Goal: Information Seeking & Learning: Compare options

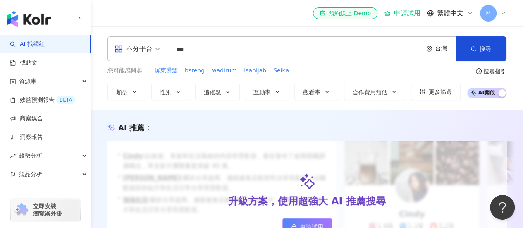
click at [260, 27] on div "不分平台 *** 台灣 搜尋 2b1dd64d-810c-47b9-b564-fa932d879669 keyword 陳亞棣 62,375 追蹤者 搜尋名稱…" at bounding box center [307, 68] width 432 height 84
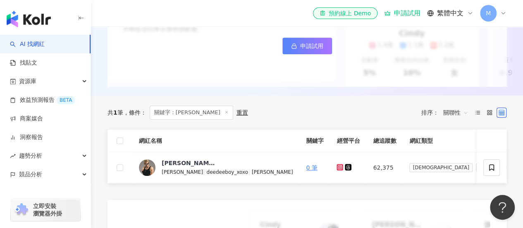
scroll to position [207, 0]
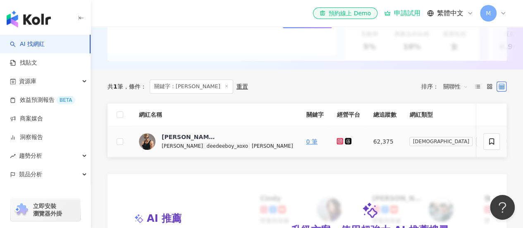
click at [337, 144] on icon at bounding box center [340, 141] width 7 height 7
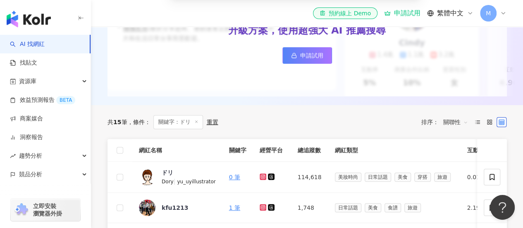
scroll to position [207, 0]
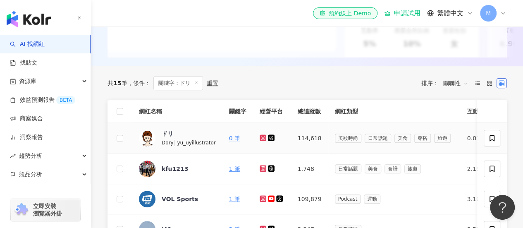
click at [265, 140] on icon at bounding box center [262, 137] width 5 height 5
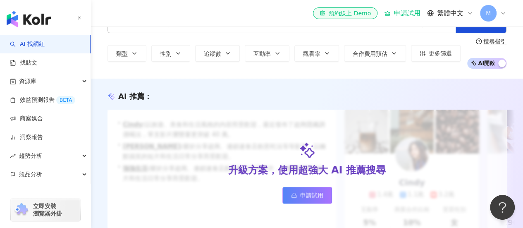
scroll to position [0, 0]
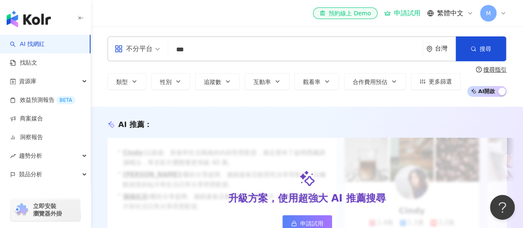
click at [206, 57] on input "***" at bounding box center [296, 50] width 248 height 16
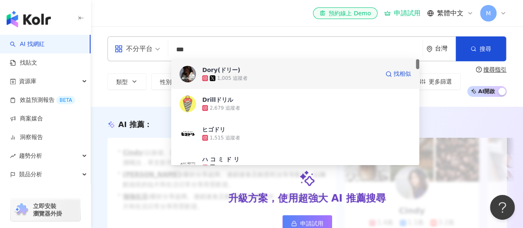
click at [208, 71] on div "Dory(ドリー)" at bounding box center [221, 70] width 38 height 8
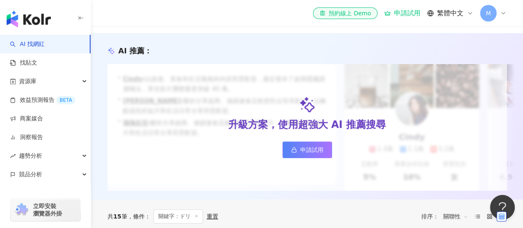
scroll to position [41, 0]
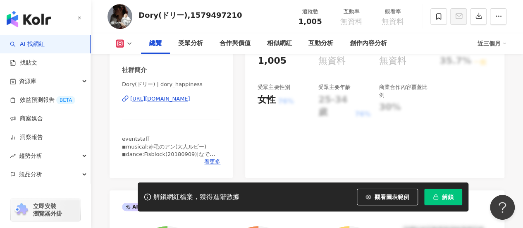
scroll to position [124, 0]
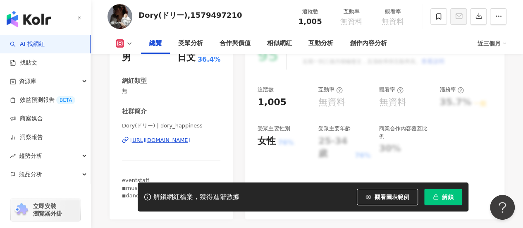
click at [180, 143] on div "https://www.instagram.com/dory_happiness/" at bounding box center [160, 139] width 60 height 7
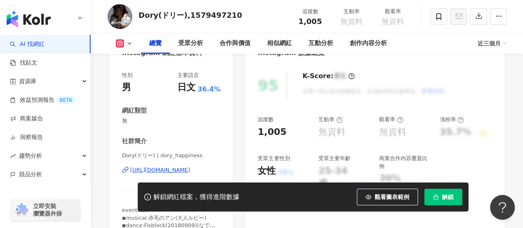
scroll to position [83, 0]
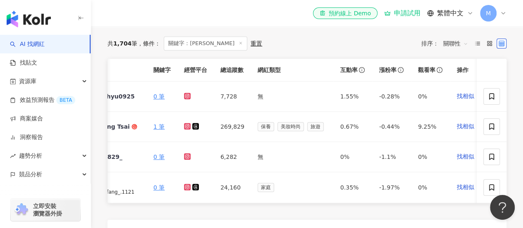
scroll to position [0, 24]
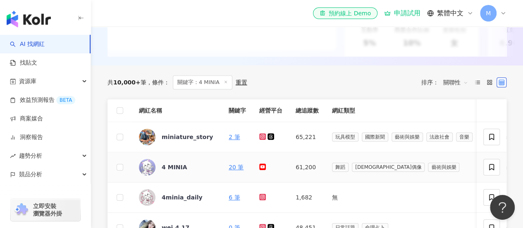
scroll to position [248, 0]
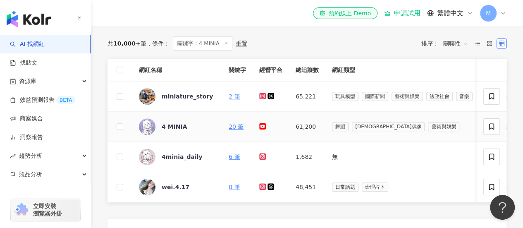
click at [263, 129] on icon at bounding box center [262, 126] width 7 height 7
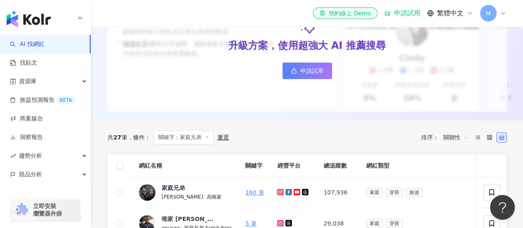
scroll to position [165, 0]
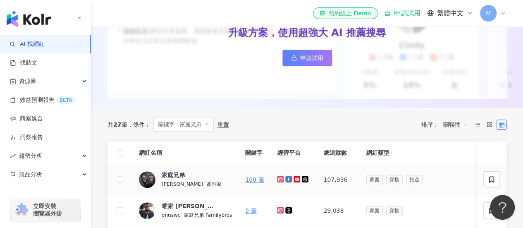
click at [277, 182] on icon at bounding box center [280, 179] width 7 height 7
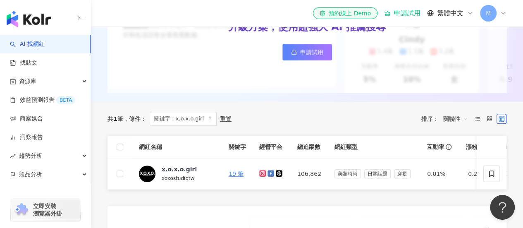
scroll to position [207, 0]
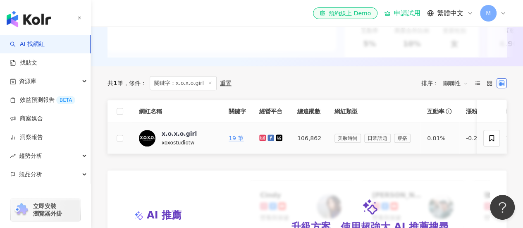
click at [265, 141] on icon at bounding box center [262, 137] width 7 height 7
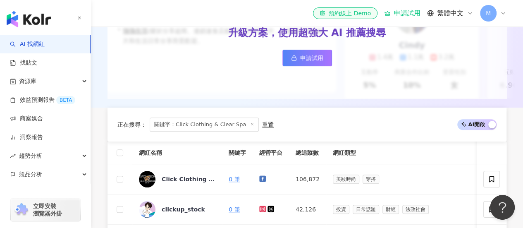
scroll to position [165, 0]
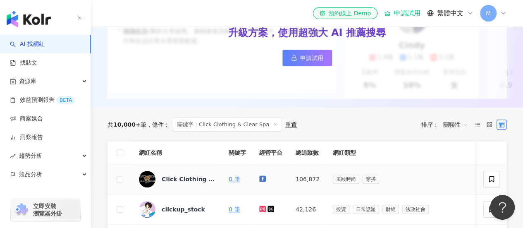
click at [263, 182] on link at bounding box center [263, 179] width 8 height 7
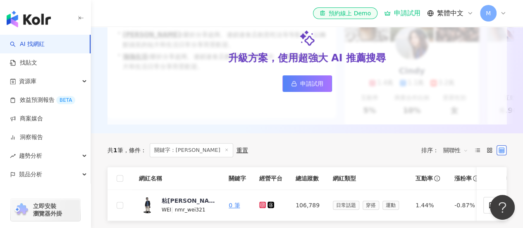
scroll to position [165, 0]
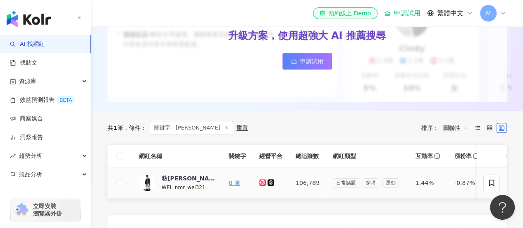
click at [262, 185] on icon at bounding box center [262, 182] width 5 height 5
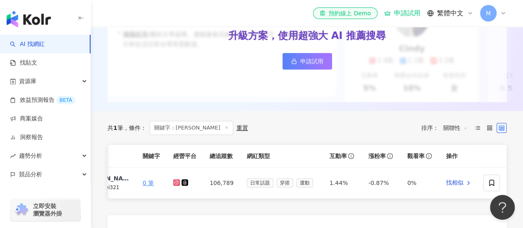
scroll to position [0, 0]
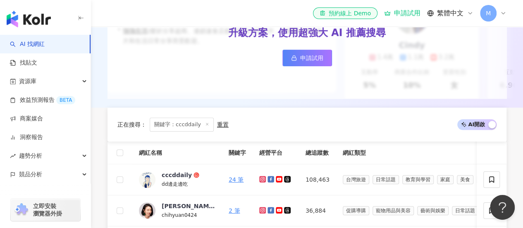
scroll to position [165, 0]
click at [265, 182] on icon at bounding box center [262, 179] width 7 height 7
click at [280, 182] on icon at bounding box center [279, 179] width 7 height 7
click at [261, 181] on icon at bounding box center [262, 178] width 3 height 3
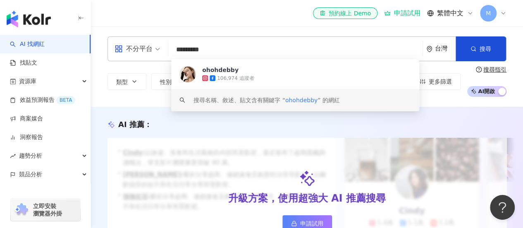
scroll to position [207, 0]
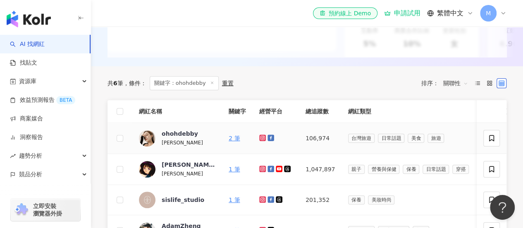
click at [265, 141] on icon at bounding box center [262, 137] width 7 height 7
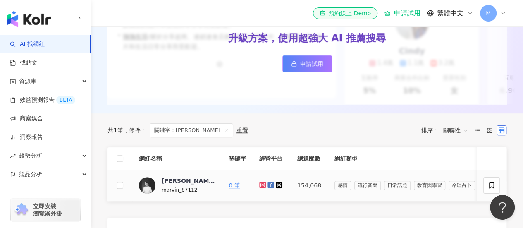
scroll to position [248, 0]
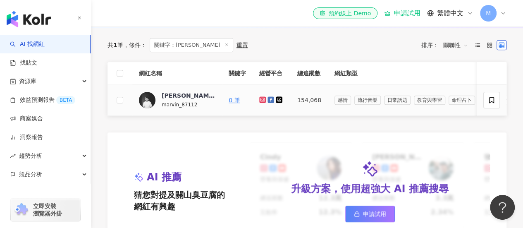
click at [263, 101] on icon at bounding box center [262, 99] width 3 height 3
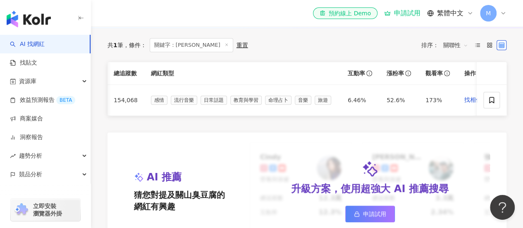
scroll to position [0, 201]
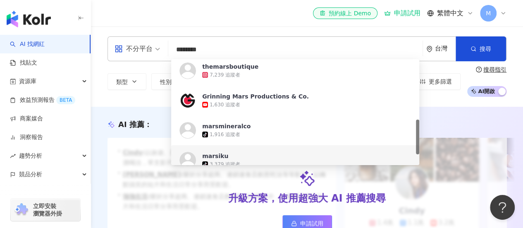
scroll to position [165, 0]
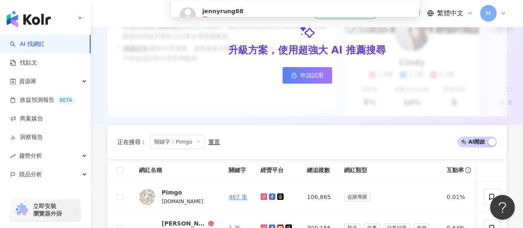
scroll to position [165, 0]
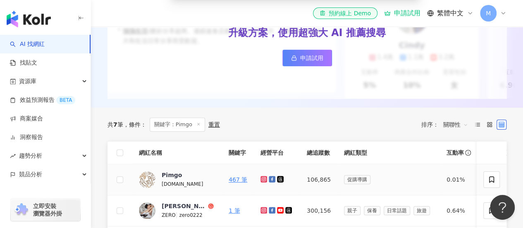
click at [262, 182] on icon at bounding box center [263, 179] width 5 height 5
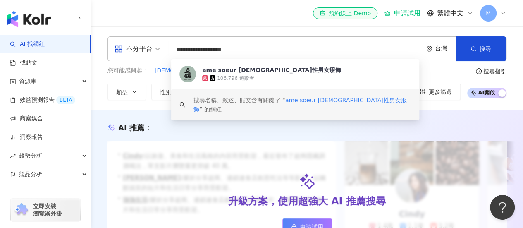
scroll to position [165, 0]
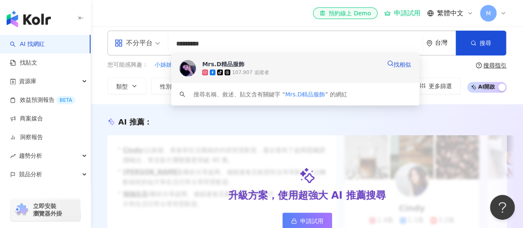
scroll to position [165, 0]
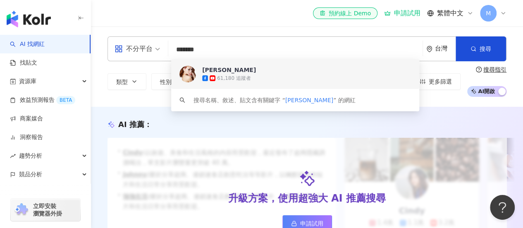
scroll to position [165, 0]
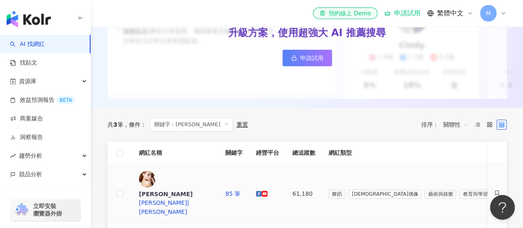
click at [267, 192] on icon at bounding box center [264, 193] width 5 height 3
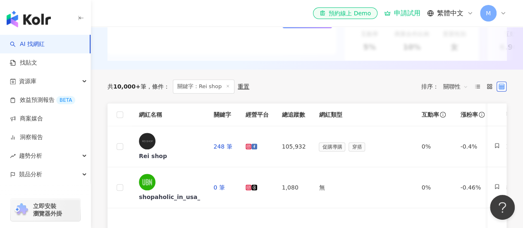
scroll to position [207, 0]
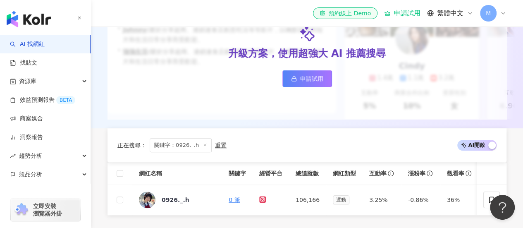
scroll to position [165, 0]
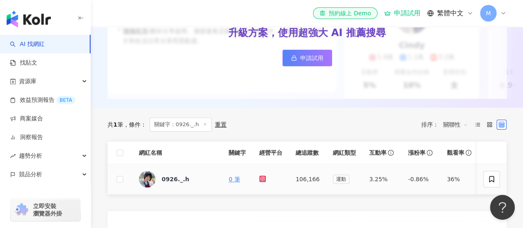
click at [263, 180] on icon at bounding box center [262, 178] width 3 height 3
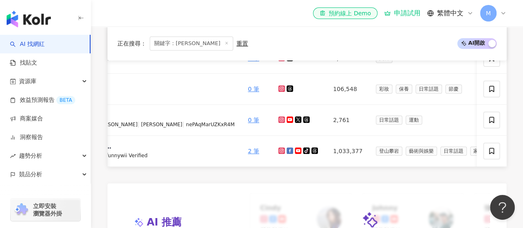
scroll to position [0, 103]
click td
click icon
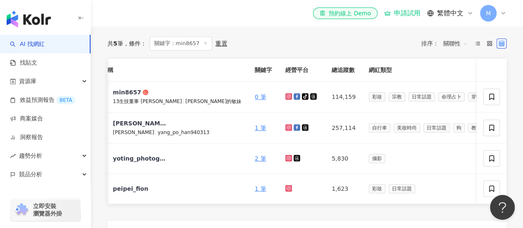
scroll to position [0, 48]
click at [287, 99] on icon at bounding box center [289, 96] width 5 height 5
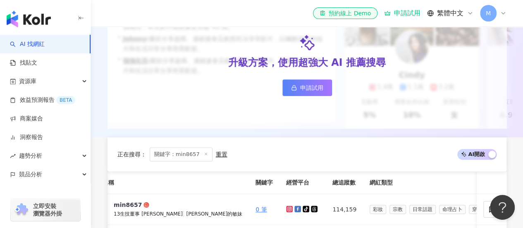
scroll to position [207, 0]
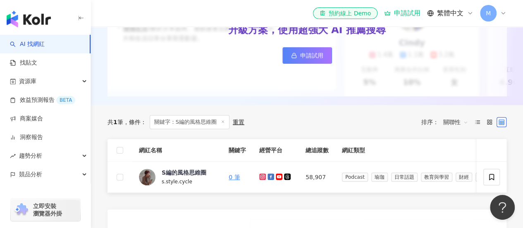
scroll to position [207, 0]
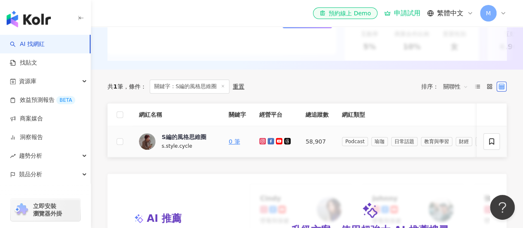
click at [263, 143] on icon at bounding box center [262, 141] width 5 height 5
click at [280, 144] on icon at bounding box center [279, 141] width 7 height 7
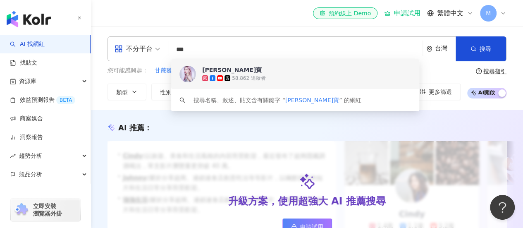
scroll to position [165, 0]
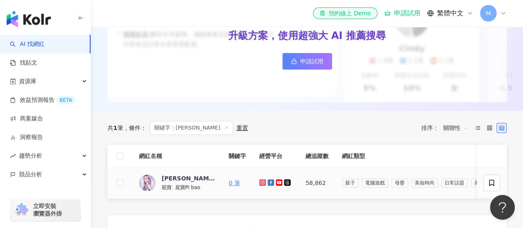
click at [263, 184] on icon at bounding box center [262, 181] width 3 height 3
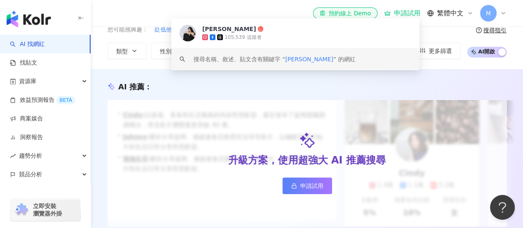
scroll to position [165, 0]
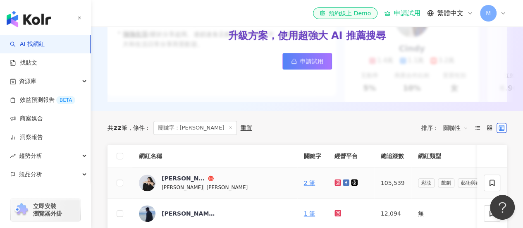
click at [337, 183] on icon at bounding box center [337, 182] width 1 height 1
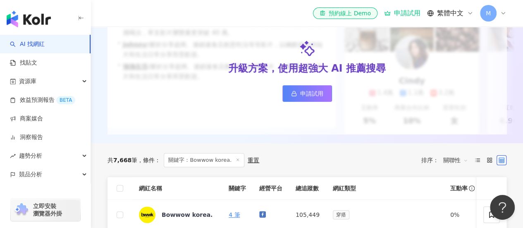
scroll to position [207, 0]
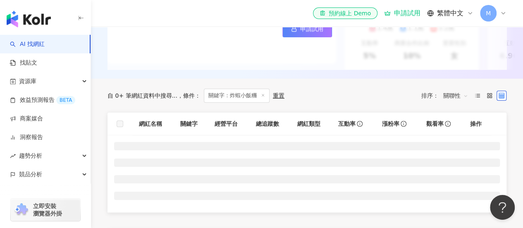
scroll to position [207, 0]
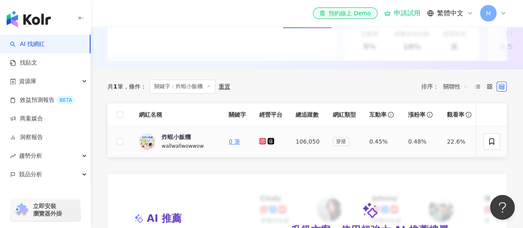
click at [258, 146] on td at bounding box center [271, 141] width 36 height 31
click at [261, 142] on icon at bounding box center [262, 140] width 3 height 3
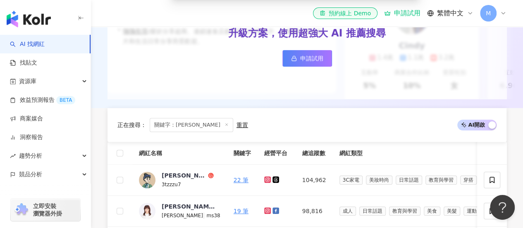
scroll to position [165, 0]
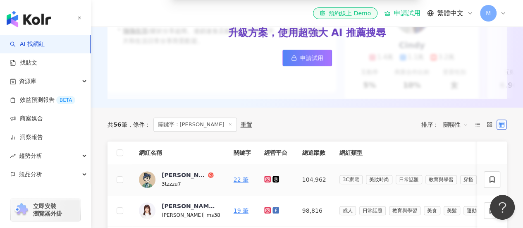
click at [267, 179] on icon at bounding box center [267, 178] width 1 height 1
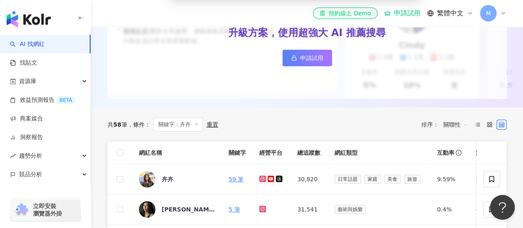
scroll to position [248, 0]
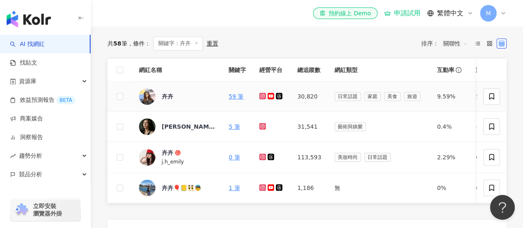
click at [263, 99] on icon at bounding box center [262, 96] width 7 height 7
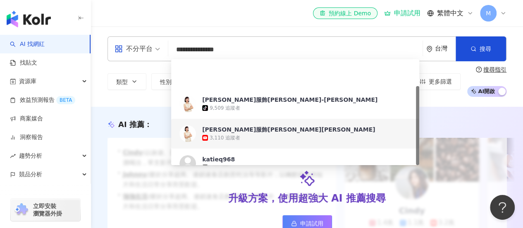
scroll to position [36, 0]
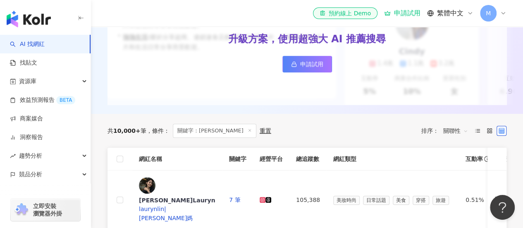
scroll to position [165, 0]
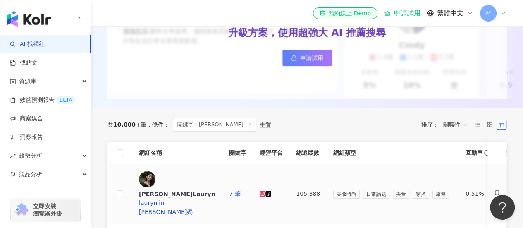
click at [265, 191] on icon at bounding box center [262, 193] width 5 height 5
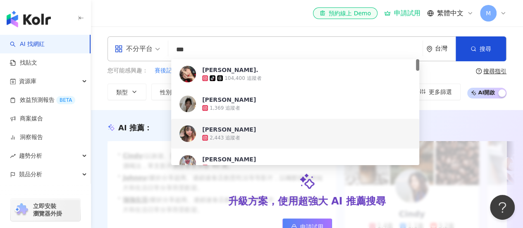
scroll to position [165, 0]
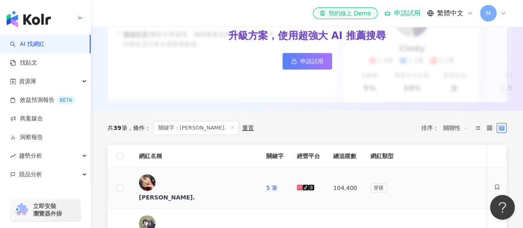
click at [297, 185] on icon at bounding box center [300, 187] width 6 height 6
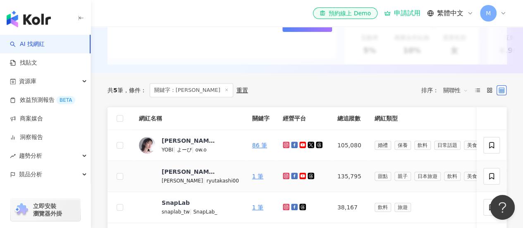
scroll to position [207, 0]
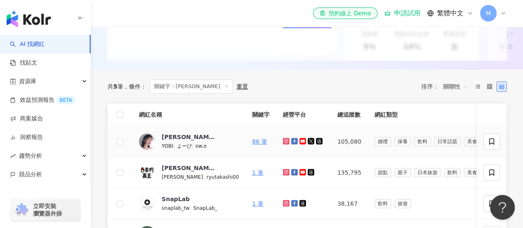
click at [284, 142] on icon at bounding box center [285, 140] width 3 height 3
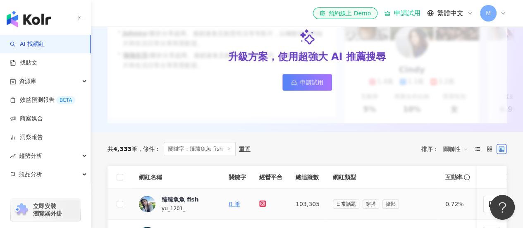
scroll to position [207, 0]
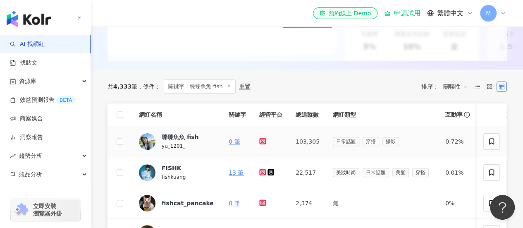
click at [263, 142] on icon at bounding box center [262, 140] width 3 height 3
click at [179, 140] on div "臻臻魚魚 fish" at bounding box center [180, 137] width 37 height 8
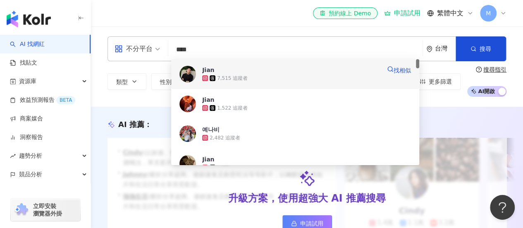
click at [251, 78] on div "7,515 追蹤者" at bounding box center [291, 78] width 179 height 8
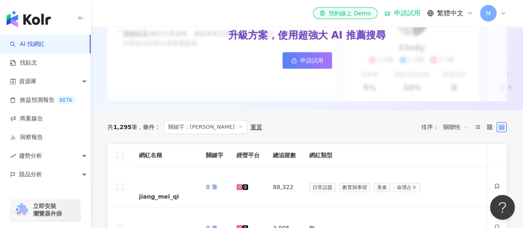
scroll to position [207, 0]
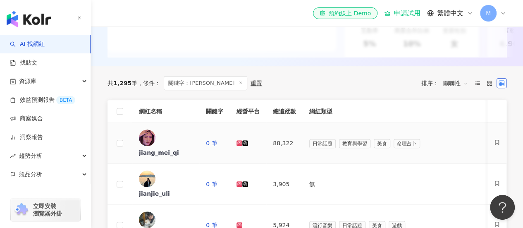
click at [242, 143] on icon at bounding box center [239, 143] width 5 height 5
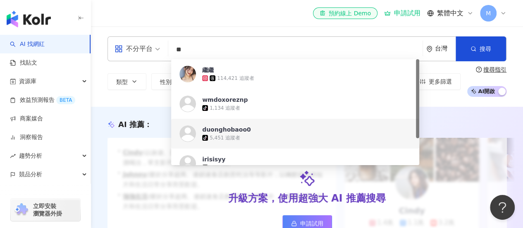
scroll to position [207, 0]
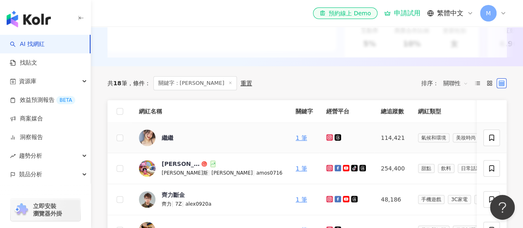
click at [320, 142] on td at bounding box center [347, 138] width 55 height 30
click at [326, 141] on icon at bounding box center [329, 137] width 7 height 7
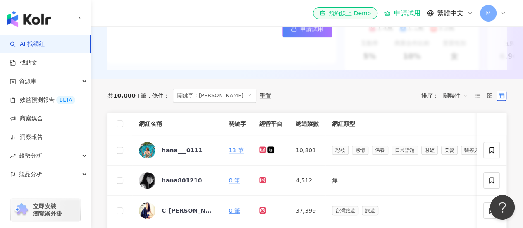
scroll to position [207, 0]
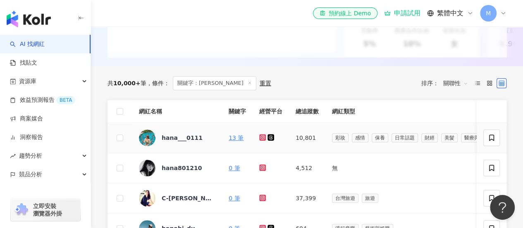
click at [261, 139] on icon at bounding box center [262, 137] width 3 height 3
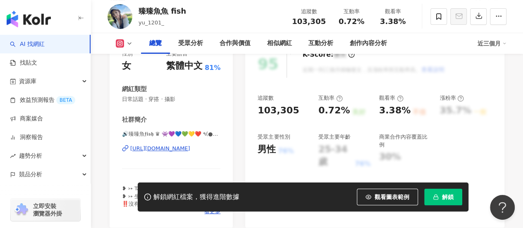
scroll to position [124, 0]
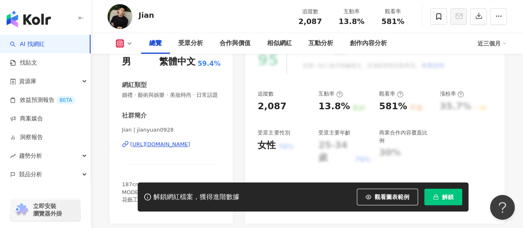
scroll to position [124, 0]
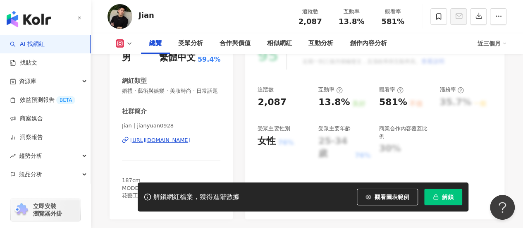
drag, startPoint x: 167, startPoint y: 146, endPoint x: 318, endPoint y: 89, distance: 162.0
click at [167, 144] on div "https://www.instagram.com/jianyuan0928/" at bounding box center [160, 139] width 60 height 7
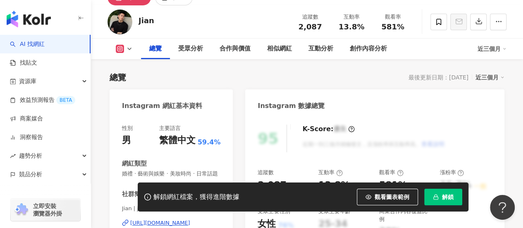
scroll to position [41, 0]
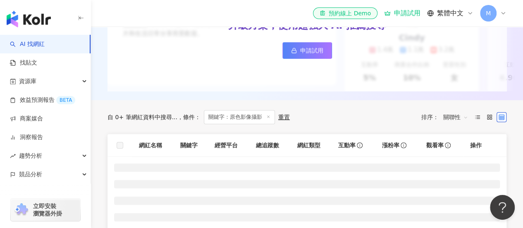
scroll to position [207, 0]
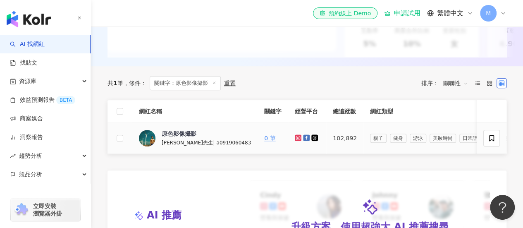
click at [297, 138] on icon at bounding box center [297, 137] width 1 height 1
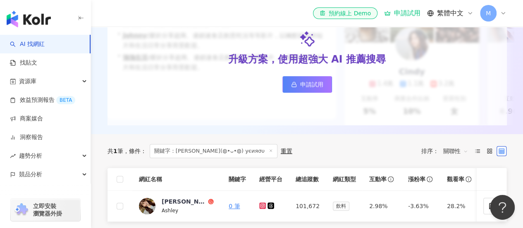
scroll to position [207, 0]
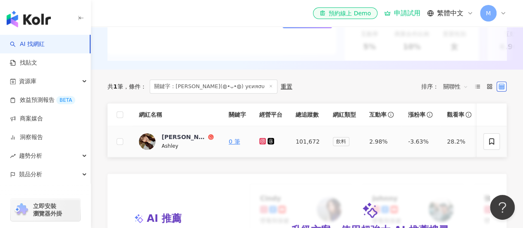
click at [260, 144] on icon at bounding box center [262, 141] width 7 height 7
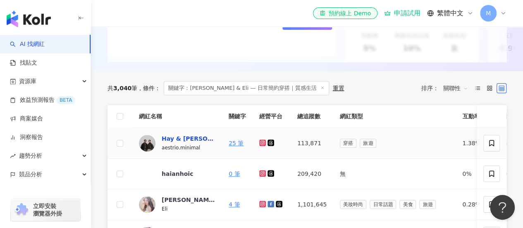
scroll to position [207, 0]
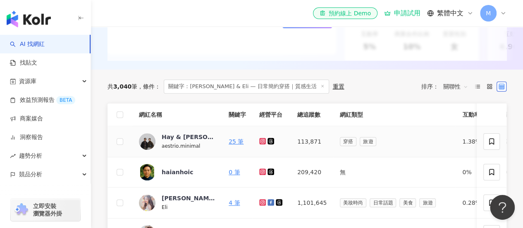
click at [263, 143] on icon at bounding box center [262, 141] width 5 height 5
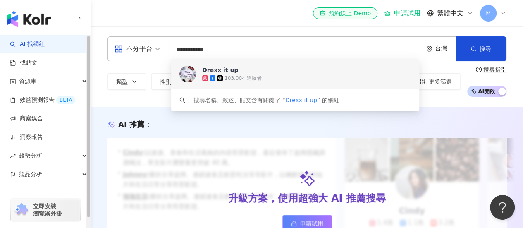
scroll to position [165, 0]
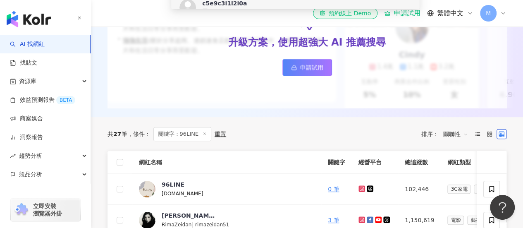
scroll to position [207, 0]
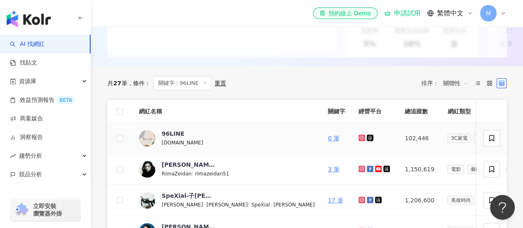
click at [360, 139] on icon at bounding box center [361, 137] width 3 height 3
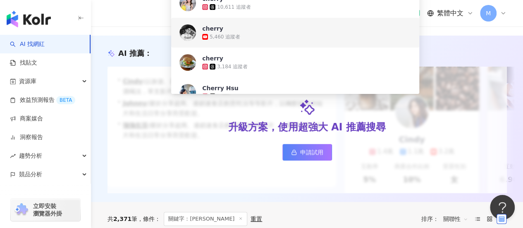
scroll to position [41, 0]
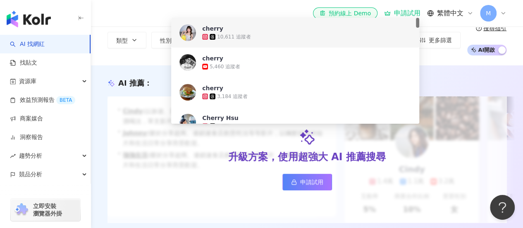
click at [258, 31] on span "cherry" at bounding box center [290, 28] width 177 height 8
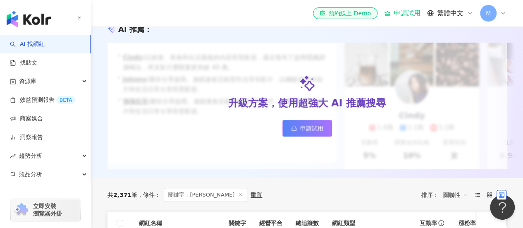
scroll to position [83, 0]
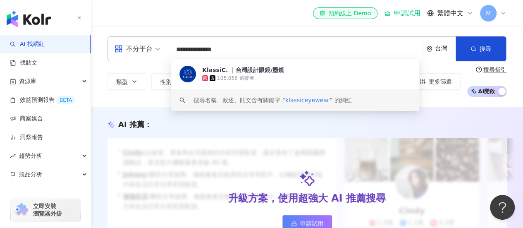
scroll to position [207, 0]
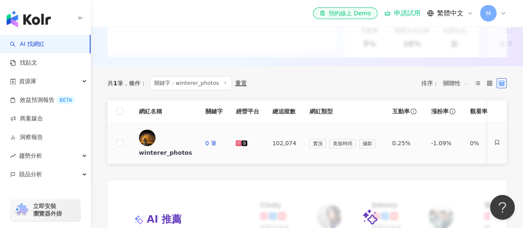
click at [241, 141] on icon at bounding box center [239, 143] width 6 height 6
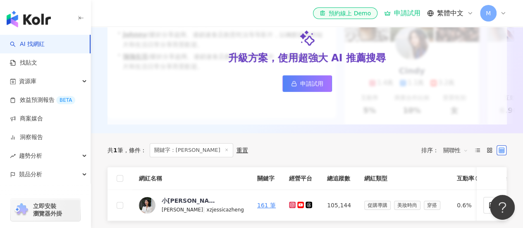
scroll to position [248, 0]
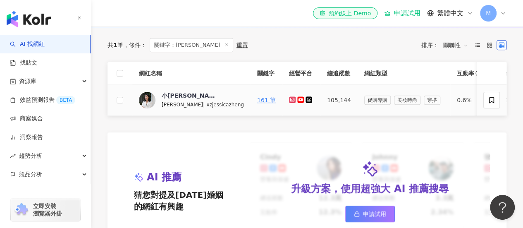
click at [290, 102] on icon at bounding box center [292, 99] width 5 height 5
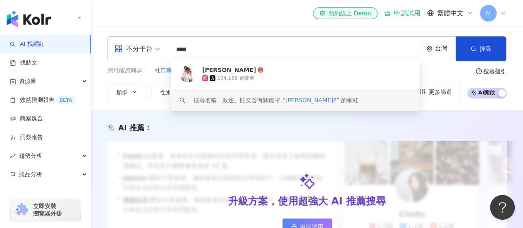
scroll to position [165, 0]
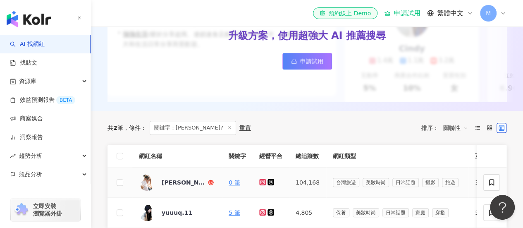
click at [263, 182] on icon at bounding box center [262, 181] width 1 height 1
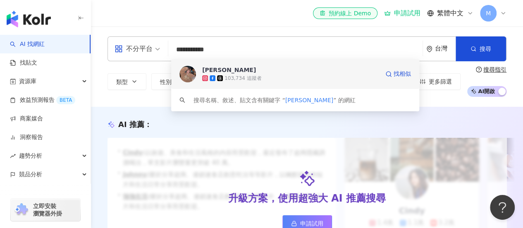
click at [262, 73] on span "D.G DARLING" at bounding box center [290, 70] width 177 height 8
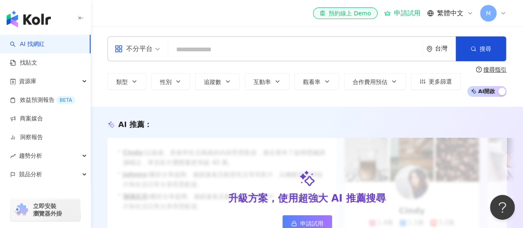
scroll to position [207, 0]
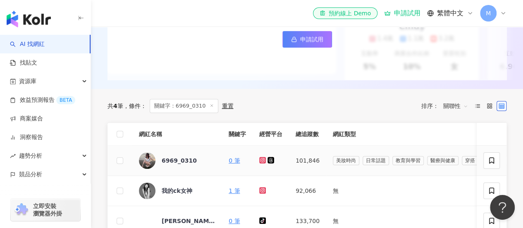
scroll to position [207, 0]
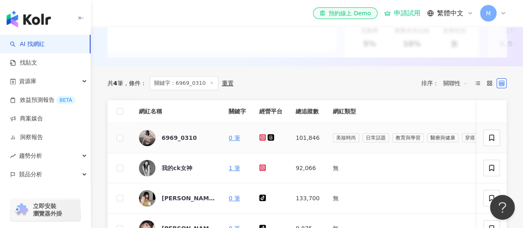
click at [264, 139] on icon at bounding box center [262, 137] width 3 height 3
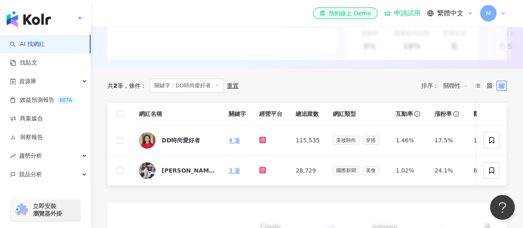
scroll to position [207, 0]
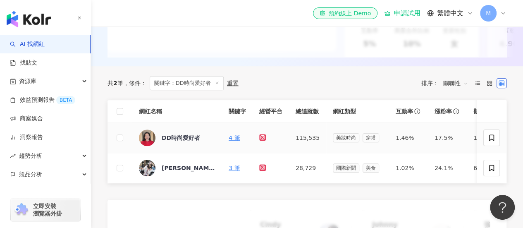
click at [261, 141] on icon at bounding box center [262, 137] width 7 height 7
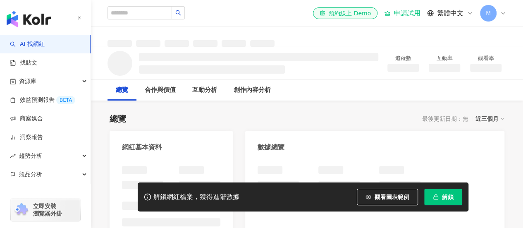
scroll to position [83, 0]
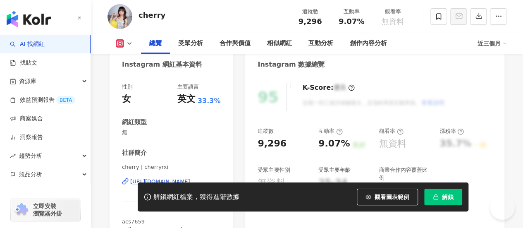
click at [177, 178] on div "https://www.instagram.com/cherryrxi/" at bounding box center [160, 181] width 60 height 7
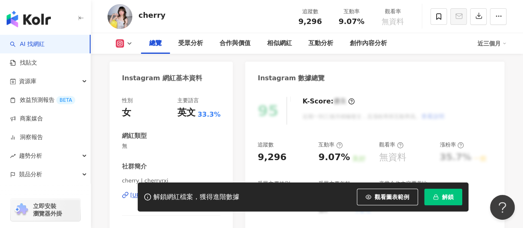
scroll to position [41, 0]
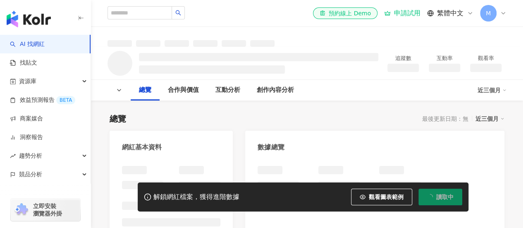
scroll to position [165, 0]
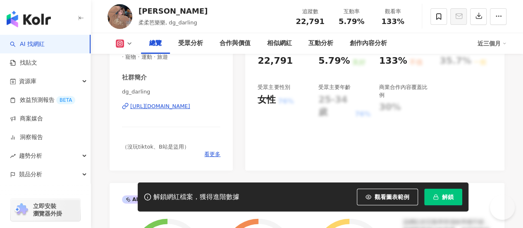
click at [177, 109] on div "https://www.instagram.com/dg_darling/" at bounding box center [160, 106] width 60 height 7
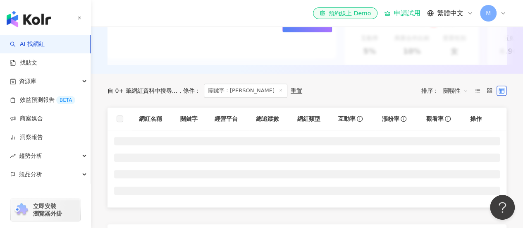
scroll to position [248, 0]
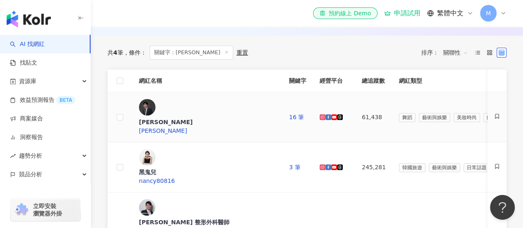
click at [325, 115] on icon at bounding box center [322, 117] width 5 height 5
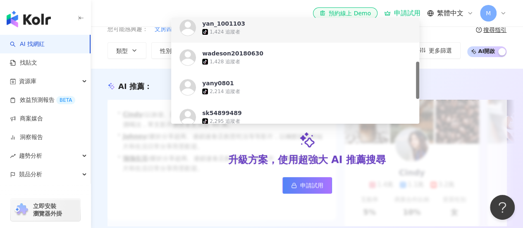
scroll to position [207, 0]
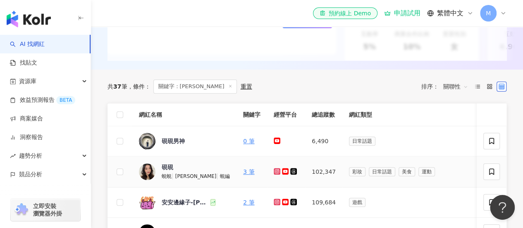
click at [274, 174] on icon at bounding box center [277, 171] width 7 height 7
click at [174, 167] on td "硯硯 蜆蜆 | 阿硯 | 蜆編" at bounding box center [184, 171] width 104 height 31
click at [167, 171] on div "硯硯" at bounding box center [168, 167] width 12 height 8
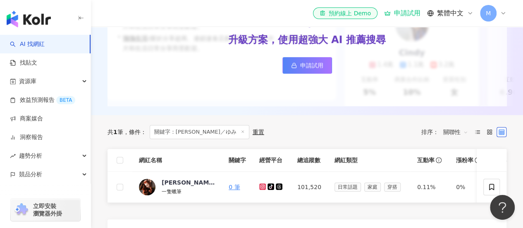
scroll to position [165, 0]
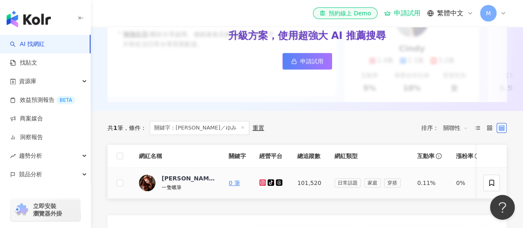
click at [264, 184] on icon at bounding box center [262, 181] width 3 height 3
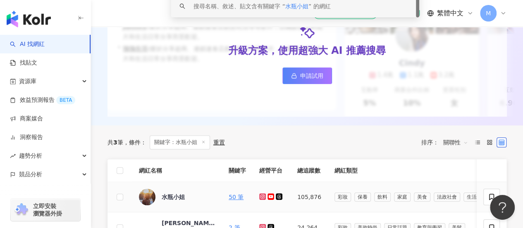
scroll to position [207, 0]
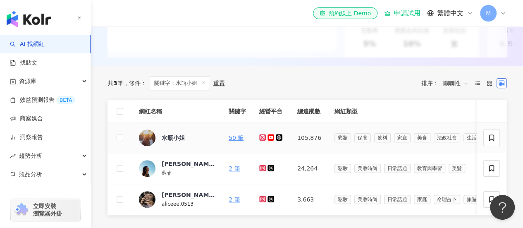
click at [261, 139] on icon at bounding box center [262, 137] width 3 height 3
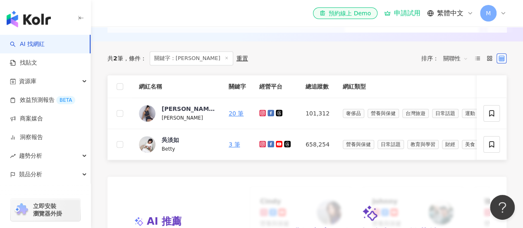
scroll to position [248, 0]
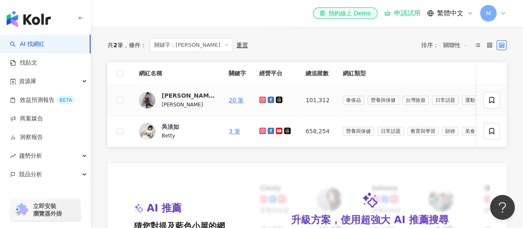
click at [264, 102] on icon at bounding box center [262, 99] width 5 height 5
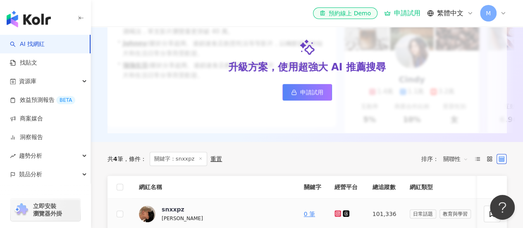
scroll to position [207, 0]
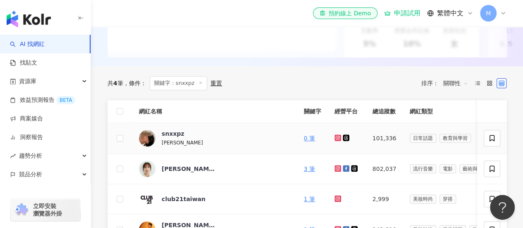
click at [335, 140] on icon at bounding box center [337, 137] width 5 height 5
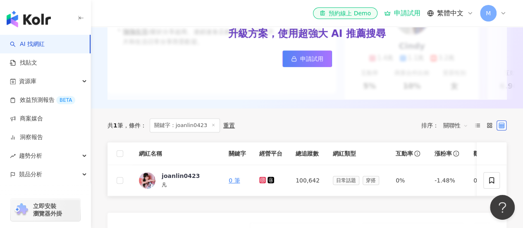
scroll to position [165, 0]
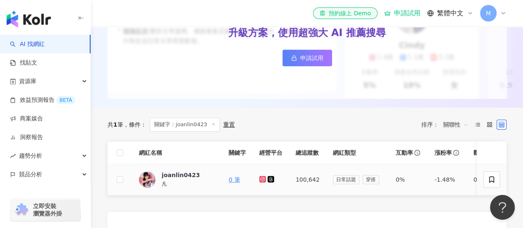
click at [262, 182] on icon at bounding box center [262, 179] width 5 height 5
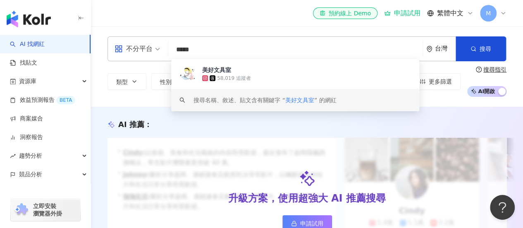
scroll to position [165, 0]
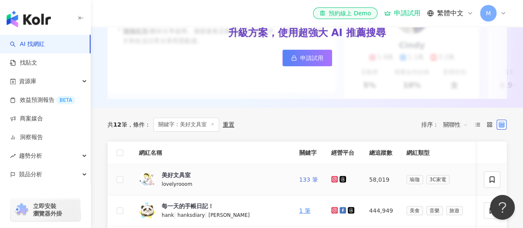
click at [302, 183] on link "133 筆" at bounding box center [308, 179] width 19 height 7
click at [332, 182] on icon at bounding box center [334, 179] width 5 height 5
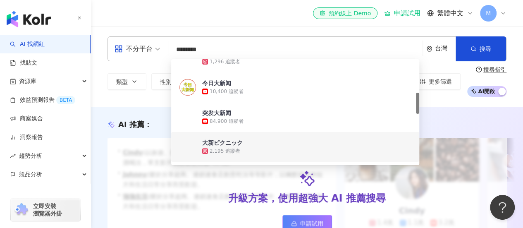
scroll to position [165, 0]
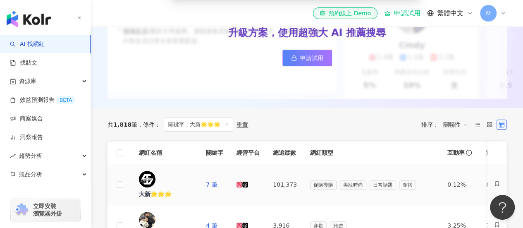
click at [242, 186] on icon at bounding box center [239, 184] width 5 height 5
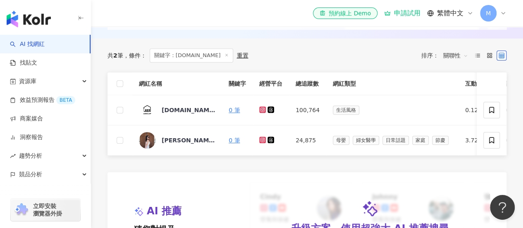
scroll to position [248, 0]
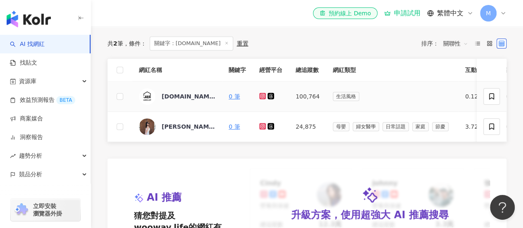
click at [260, 99] on icon at bounding box center [262, 96] width 7 height 7
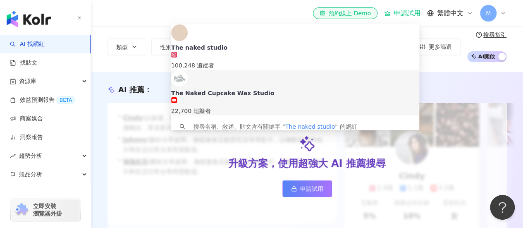
scroll to position [165, 0]
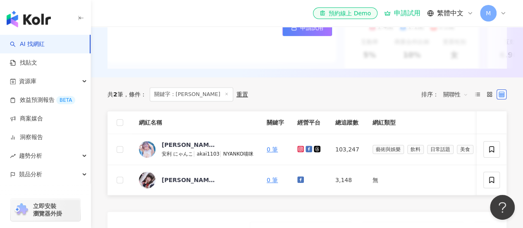
scroll to position [207, 0]
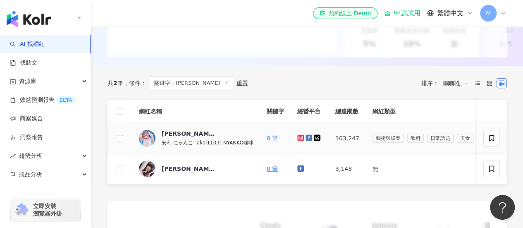
click at [299, 141] on icon at bounding box center [300, 137] width 7 height 7
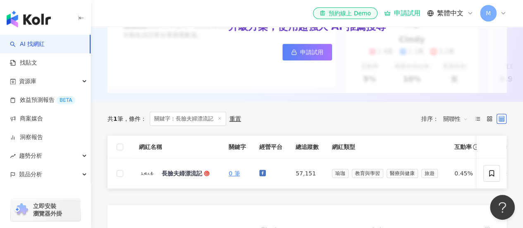
scroll to position [207, 0]
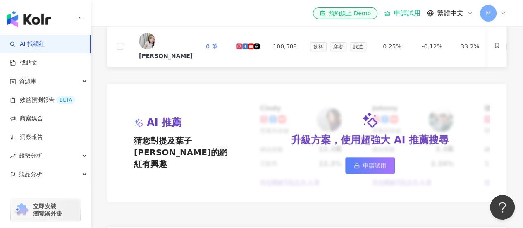
scroll to position [207, 0]
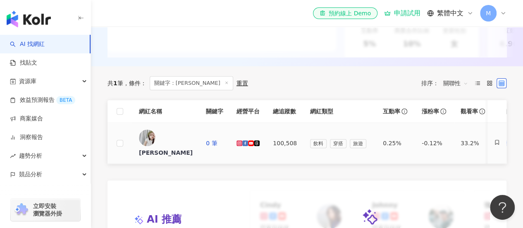
click at [241, 142] on icon at bounding box center [239, 142] width 3 height 3
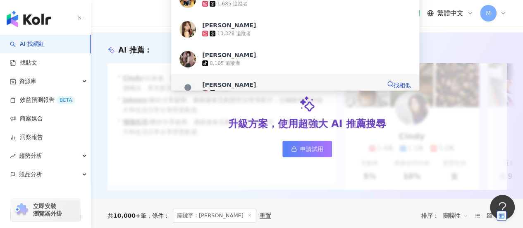
scroll to position [41, 0]
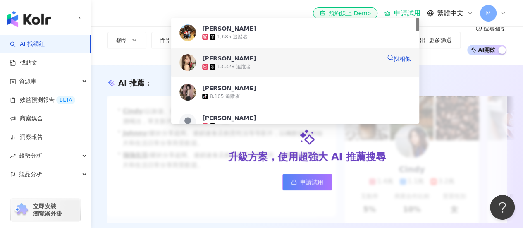
click at [253, 67] on div "13,328 追蹤者" at bounding box center [291, 66] width 179 height 8
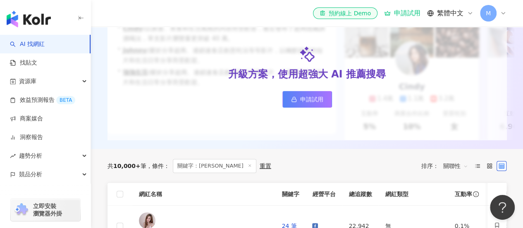
scroll to position [0, 0]
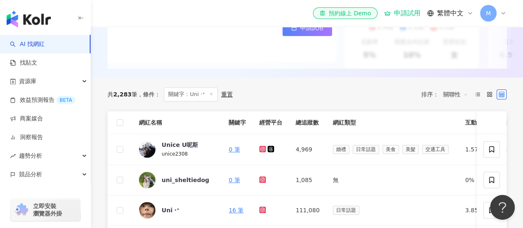
scroll to position [207, 0]
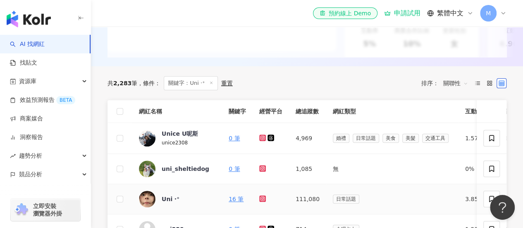
click at [260, 201] on icon at bounding box center [262, 198] width 5 height 5
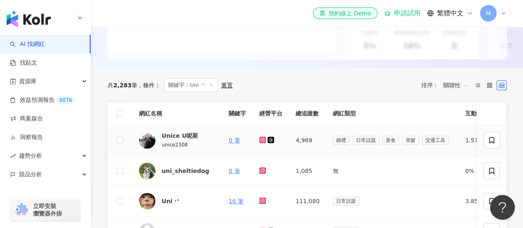
scroll to position [248, 0]
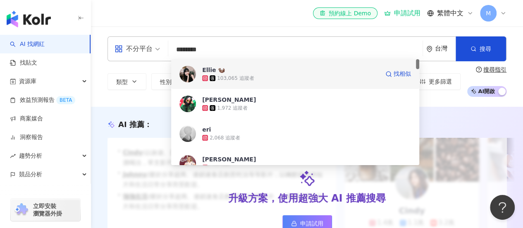
click at [245, 76] on div "103,065 追蹤者" at bounding box center [235, 78] width 37 height 7
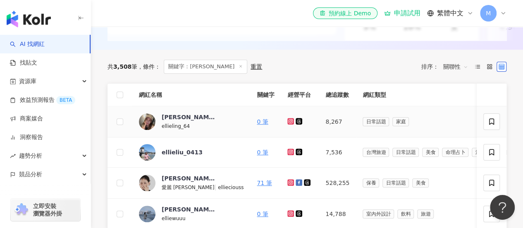
scroll to position [248, 0]
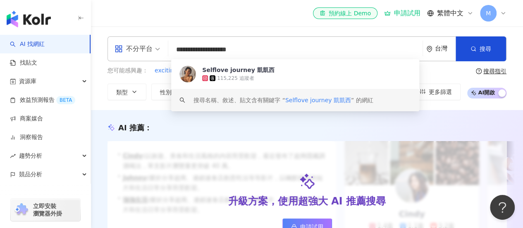
scroll to position [207, 0]
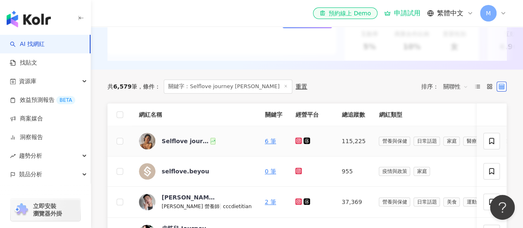
click at [296, 143] on icon at bounding box center [298, 140] width 5 height 5
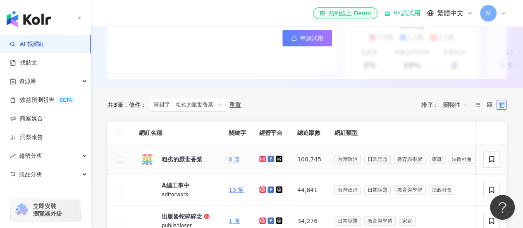
scroll to position [207, 0]
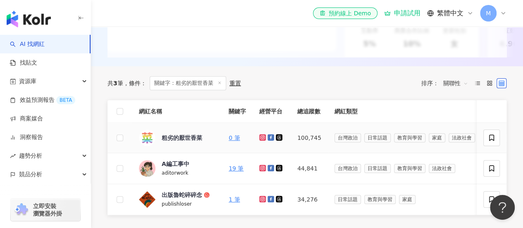
click at [264, 139] on icon at bounding box center [262, 137] width 3 height 3
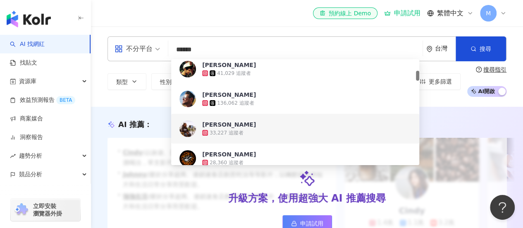
scroll to position [207, 0]
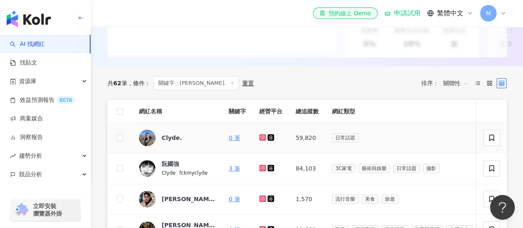
click at [264, 141] on icon at bounding box center [262, 137] width 7 height 7
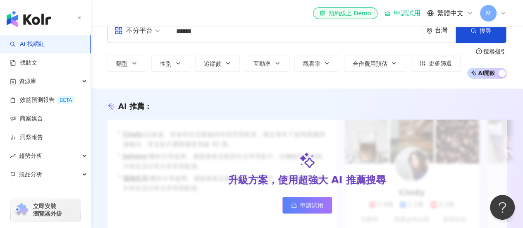
scroll to position [0, 0]
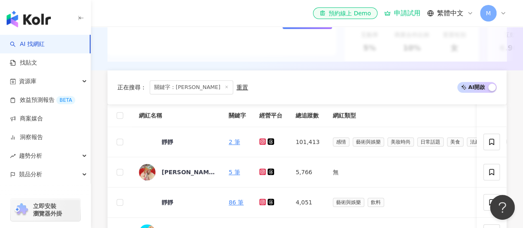
scroll to position [207, 0]
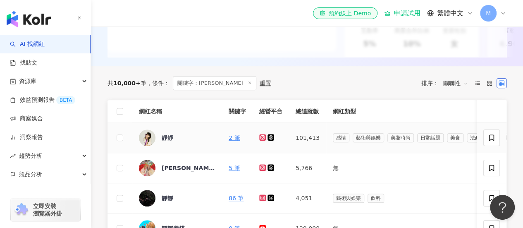
click at [260, 140] on icon at bounding box center [262, 137] width 5 height 5
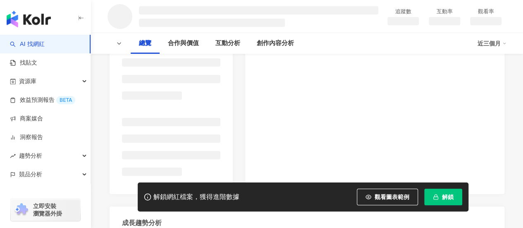
scroll to position [159, 0]
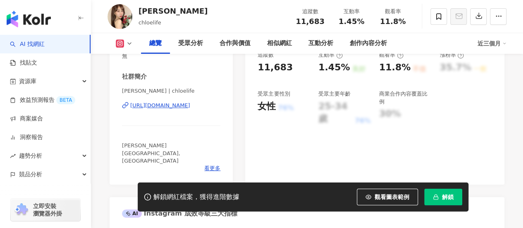
scroll to position [117, 0]
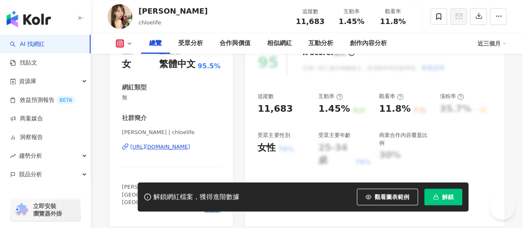
click at [179, 145] on div "https://www.instagram.com/chloelife/" at bounding box center [160, 146] width 60 height 7
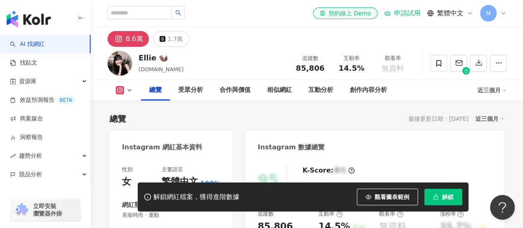
scroll to position [165, 0]
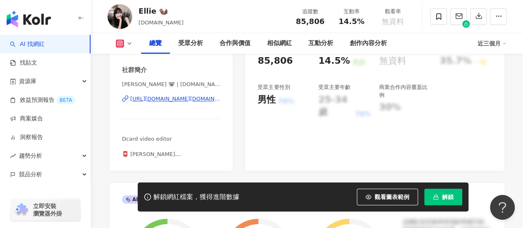
click at [190, 100] on div "https://www.instagram.com/yuhsuan.ee/" at bounding box center [175, 98] width 90 height 7
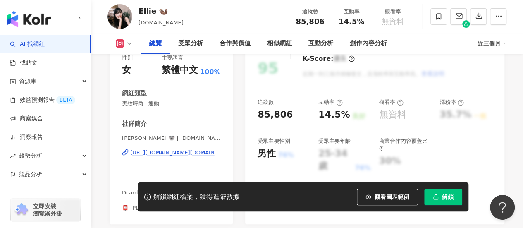
scroll to position [83, 0]
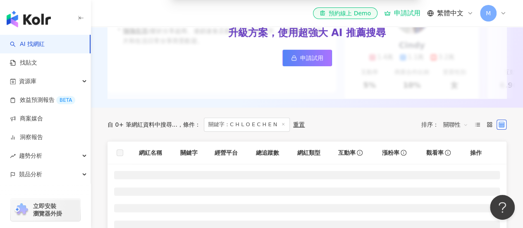
scroll to position [207, 0]
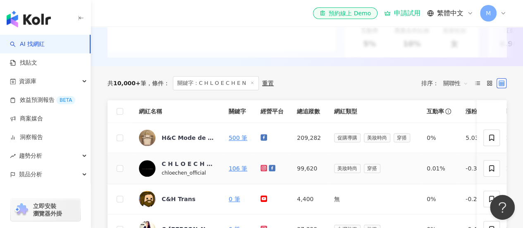
click at [260, 171] on icon at bounding box center [263, 168] width 7 height 7
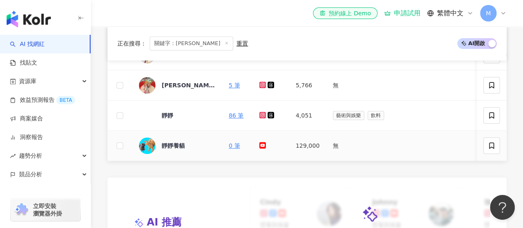
scroll to position [248, 0]
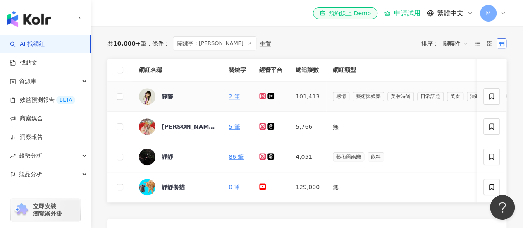
click at [265, 98] on icon at bounding box center [262, 95] width 5 height 5
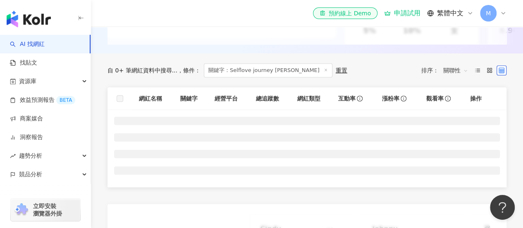
scroll to position [251, 0]
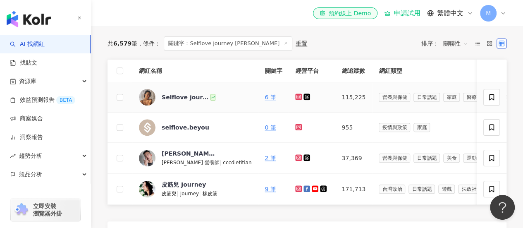
click at [296, 99] on icon at bounding box center [298, 96] width 5 height 5
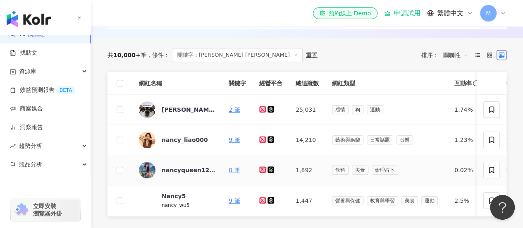
scroll to position [248, 0]
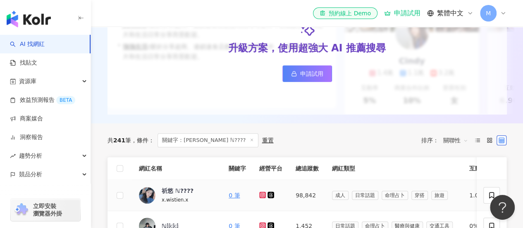
scroll to position [207, 0]
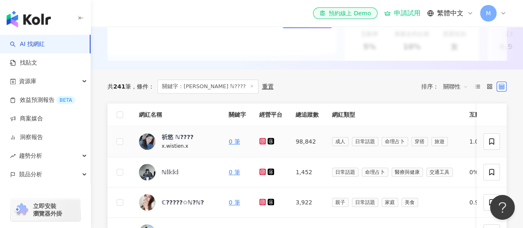
click at [265, 143] on icon at bounding box center [262, 141] width 7 height 7
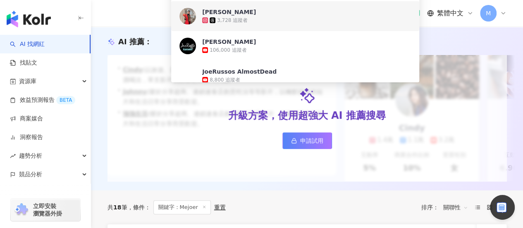
scroll to position [165, 0]
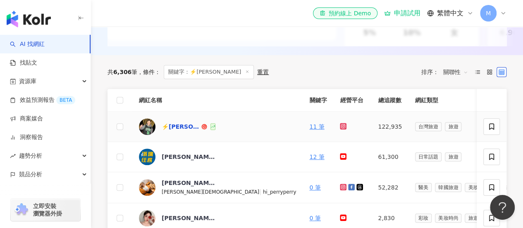
scroll to position [248, 0]
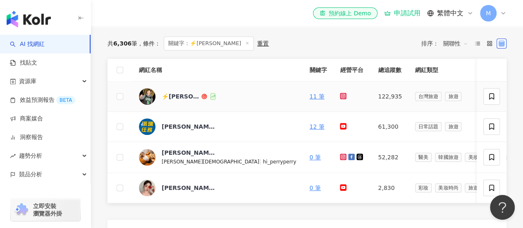
click at [340, 99] on icon at bounding box center [343, 96] width 7 height 7
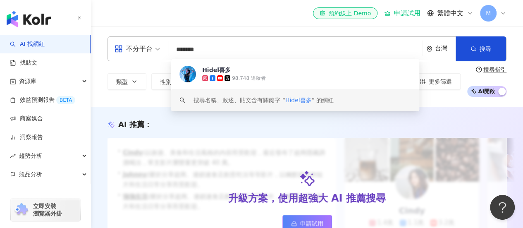
scroll to position [207, 0]
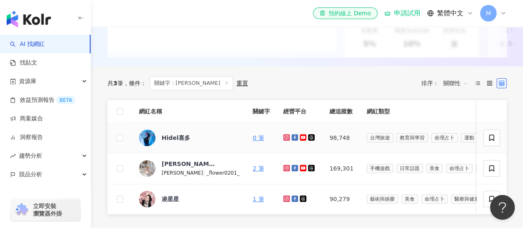
click at [285, 139] on icon at bounding box center [286, 137] width 3 height 3
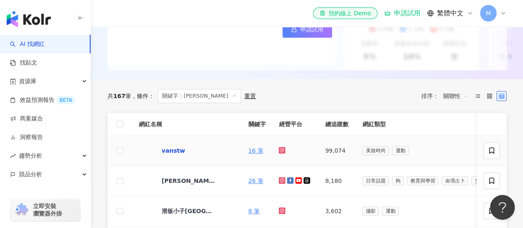
scroll to position [207, 0]
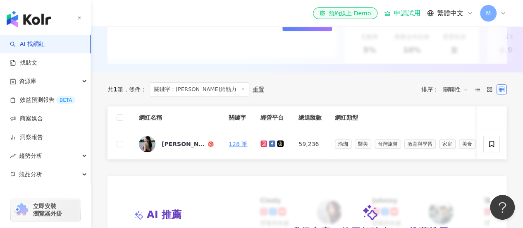
scroll to position [207, 0]
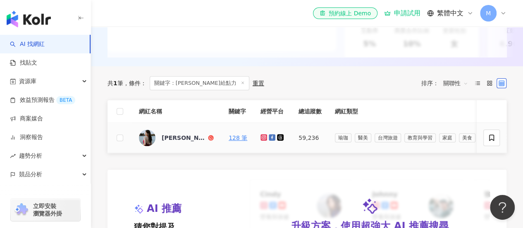
click at [263, 141] on icon at bounding box center [263, 137] width 7 height 7
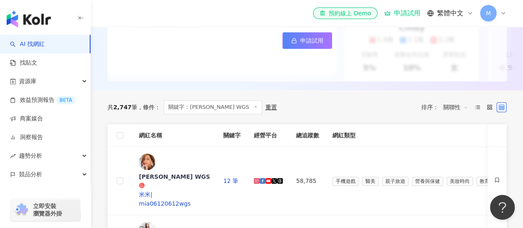
scroll to position [248, 0]
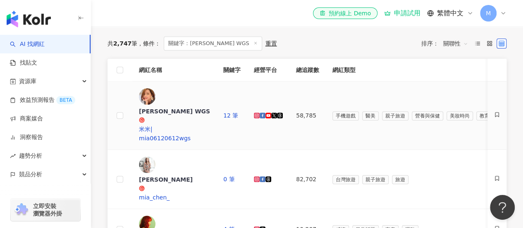
click at [259, 113] on icon at bounding box center [257, 115] width 5 height 5
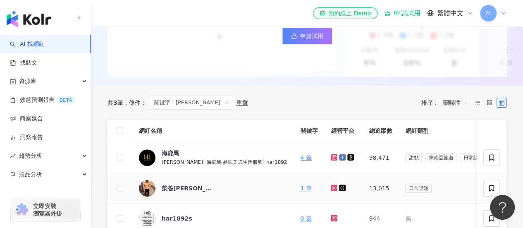
scroll to position [248, 0]
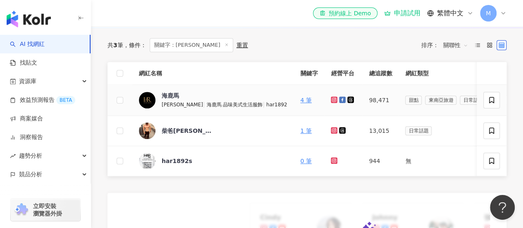
click at [331, 103] on icon at bounding box center [334, 99] width 7 height 7
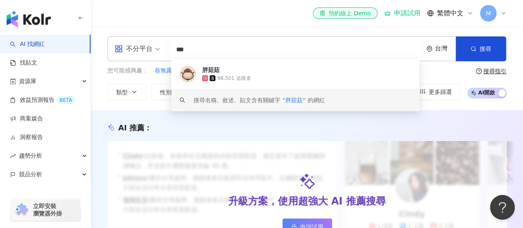
scroll to position [165, 0]
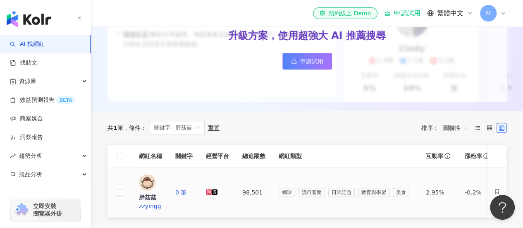
click at [212, 189] on icon at bounding box center [209, 192] width 6 height 6
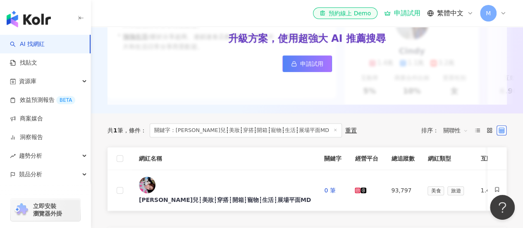
scroll to position [165, 0]
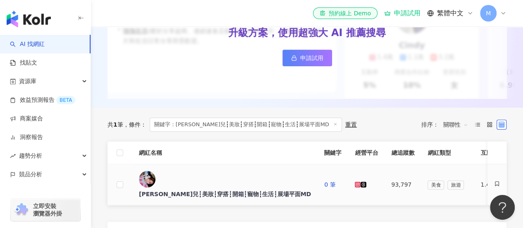
click at [356, 186] on icon at bounding box center [358, 184] width 5 height 5
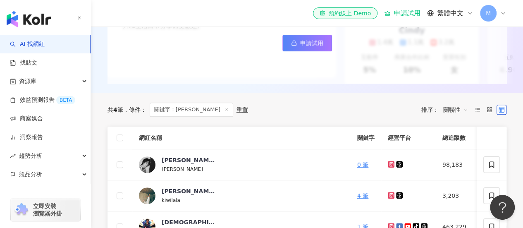
scroll to position [207, 0]
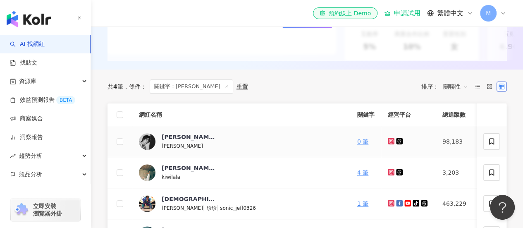
click at [389, 142] on icon at bounding box center [390, 140] width 3 height 3
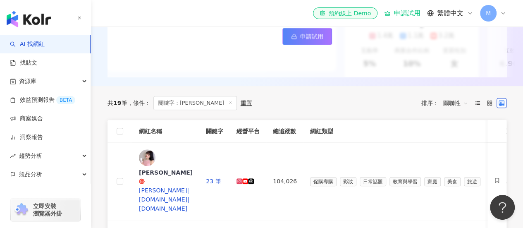
scroll to position [207, 0]
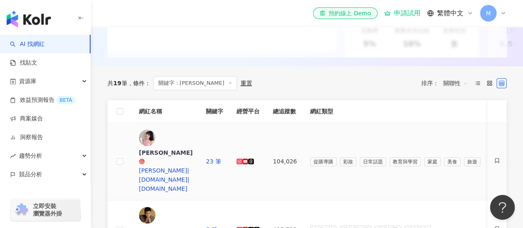
click at [242, 159] on icon at bounding box center [239, 161] width 5 height 5
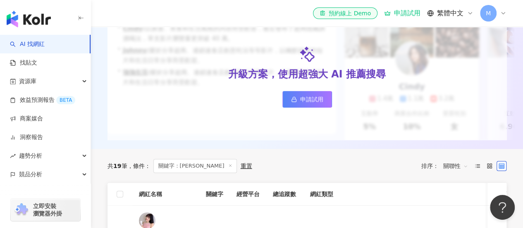
scroll to position [0, 0]
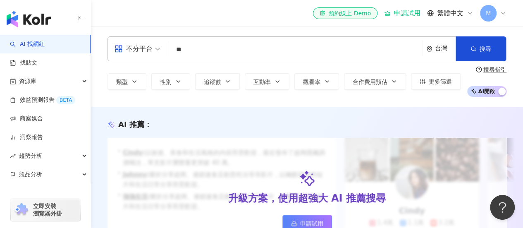
click at [227, 43] on input "**" at bounding box center [296, 50] width 248 height 16
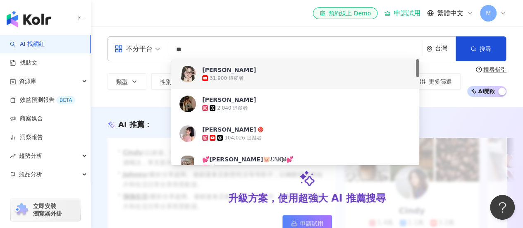
click at [227, 76] on div "31,900 追蹤者" at bounding box center [227, 78] width 34 height 7
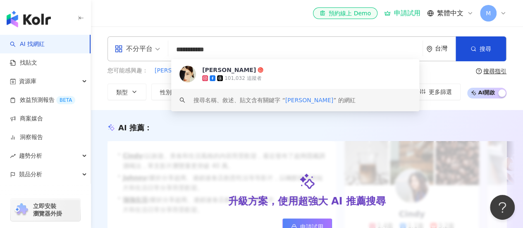
scroll to position [165, 0]
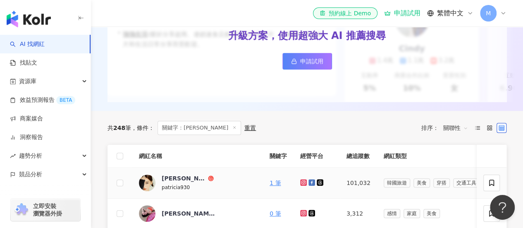
click at [301, 186] on icon at bounding box center [303, 182] width 7 height 7
click at [216, 184] on div "[PERSON_NAME] Patricia patricia930" at bounding box center [197, 182] width 117 height 17
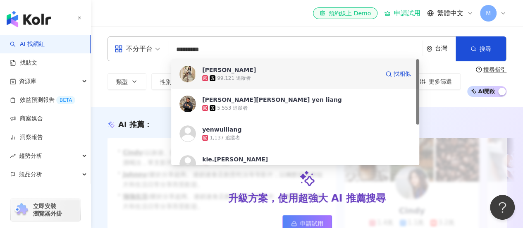
click at [255, 72] on span "[PERSON_NAME]" at bounding box center [290, 70] width 177 height 8
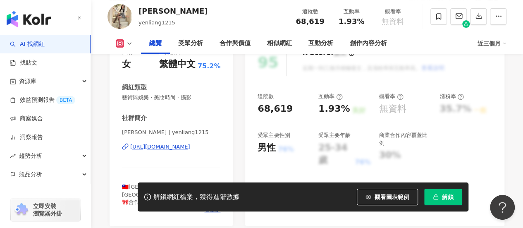
scroll to position [124, 0]
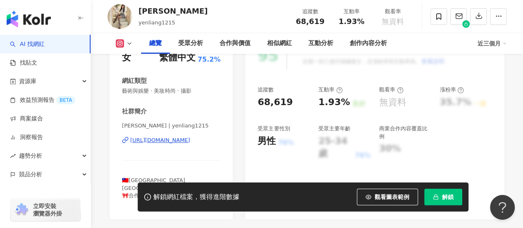
click at [146, 140] on div "https://www.instagram.com/yenliang1215/" at bounding box center [160, 139] width 60 height 7
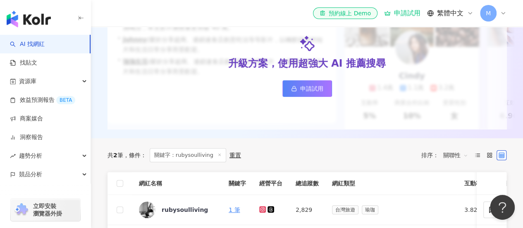
scroll to position [165, 0]
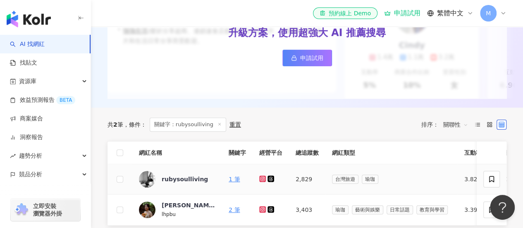
click at [264, 180] on icon at bounding box center [262, 178] width 3 height 3
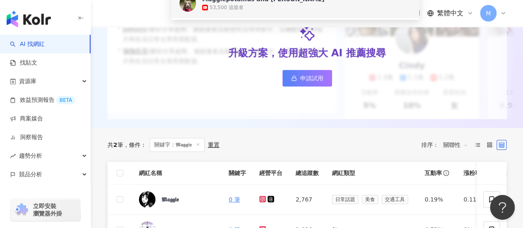
scroll to position [165, 0]
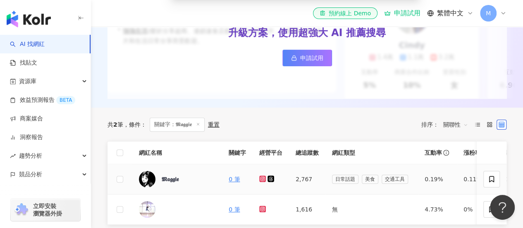
click at [262, 180] on icon at bounding box center [262, 178] width 3 height 3
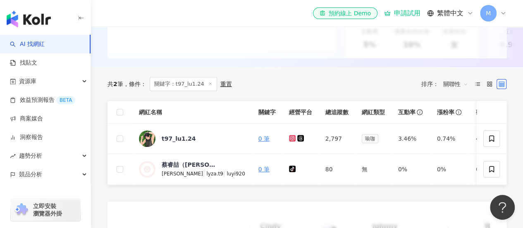
scroll to position [207, 0]
click at [289, 141] on link at bounding box center [293, 137] width 8 height 7
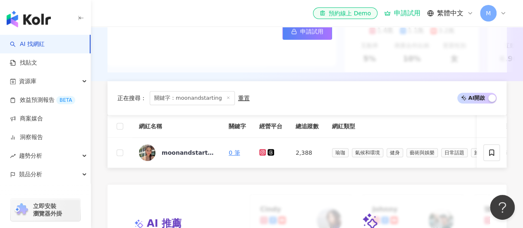
scroll to position [207, 0]
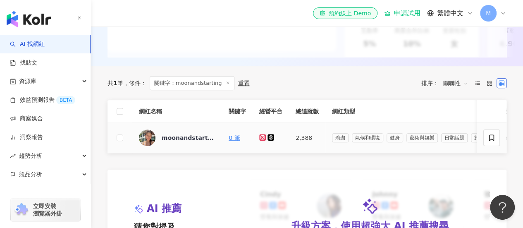
click at [264, 139] on icon at bounding box center [262, 137] width 3 height 3
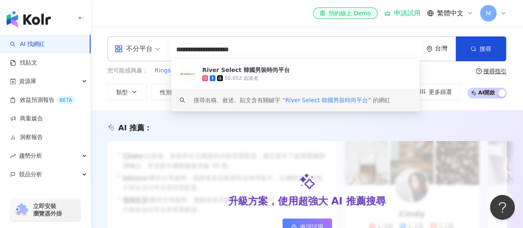
scroll to position [165, 0]
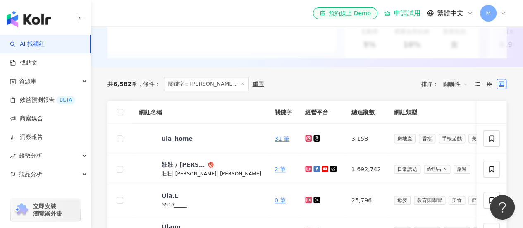
scroll to position [207, 0]
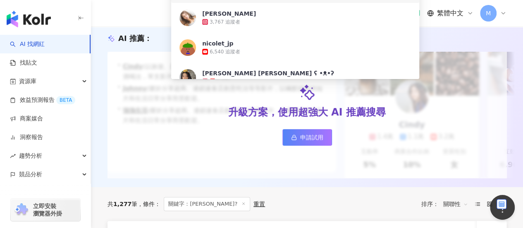
scroll to position [41, 0]
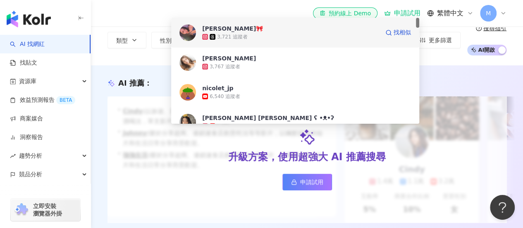
click at [255, 30] on span "NICOLE🎀" at bounding box center [290, 28] width 177 height 8
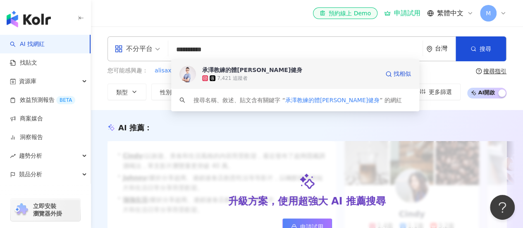
click at [256, 73] on div "承澤教練的體平衡健身" at bounding box center [252, 70] width 100 height 8
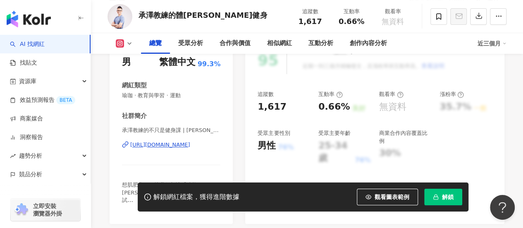
scroll to position [124, 0]
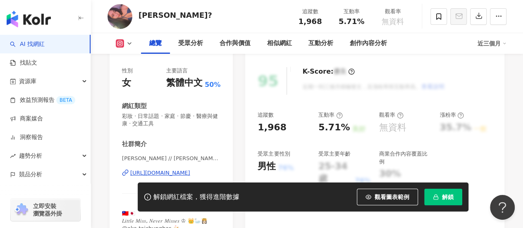
scroll to position [124, 0]
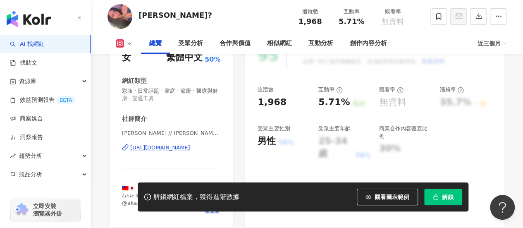
click at [190, 149] on div "[URL][DOMAIN_NAME]" at bounding box center [160, 147] width 60 height 7
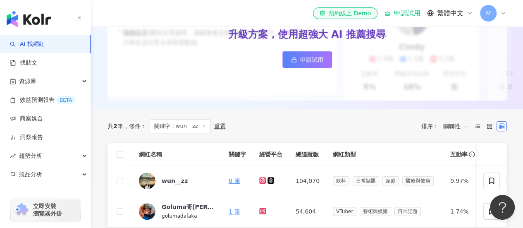
scroll to position [207, 0]
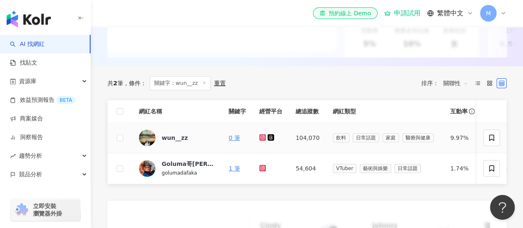
click at [262, 141] on icon at bounding box center [262, 137] width 7 height 7
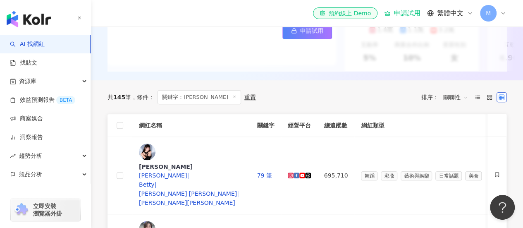
scroll to position [207, 0]
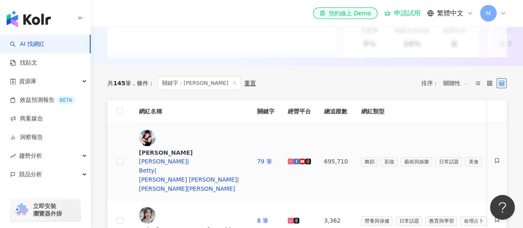
click at [293, 159] on icon at bounding box center [290, 161] width 5 height 5
drag, startPoint x: 172, startPoint y: 201, endPoint x: 185, endPoint y: 196, distance: 13.6
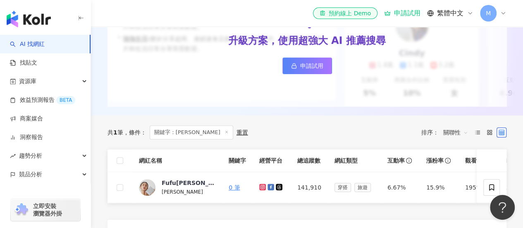
scroll to position [165, 0]
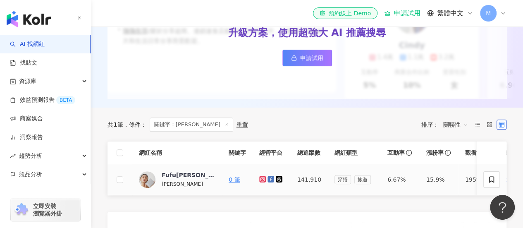
click at [263, 182] on icon at bounding box center [262, 179] width 7 height 7
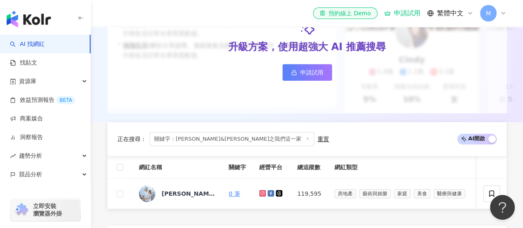
scroll to position [207, 0]
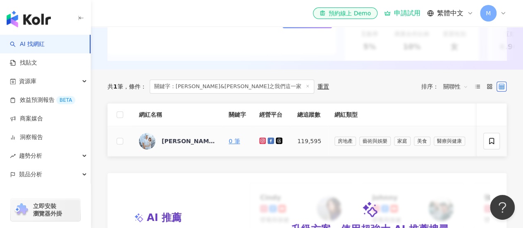
click at [260, 143] on icon at bounding box center [262, 140] width 5 height 5
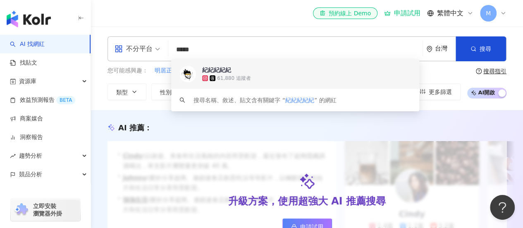
scroll to position [207, 0]
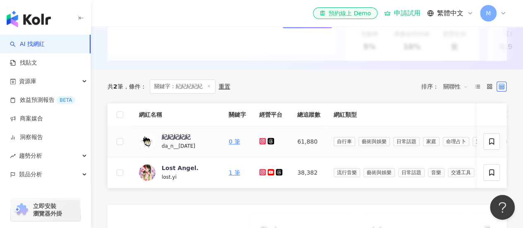
click at [262, 143] on icon at bounding box center [262, 141] width 5 height 5
click at [265, 174] on icon at bounding box center [262, 172] width 5 height 5
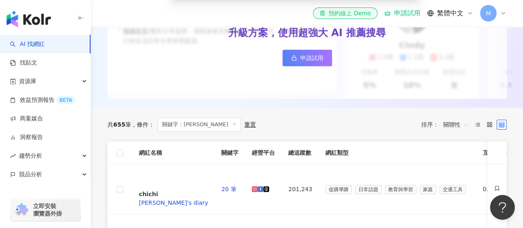
scroll to position [207, 0]
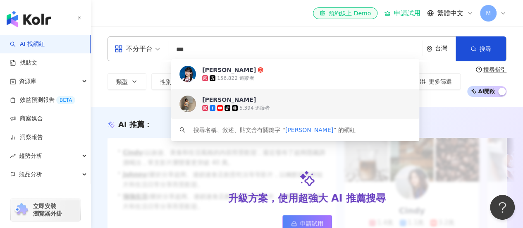
scroll to position [207, 0]
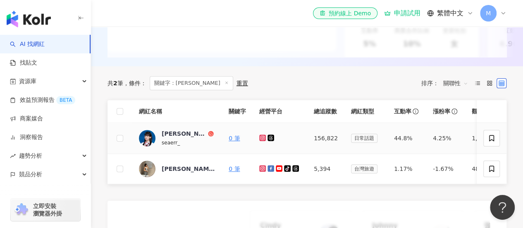
click at [262, 141] on icon at bounding box center [262, 137] width 7 height 7
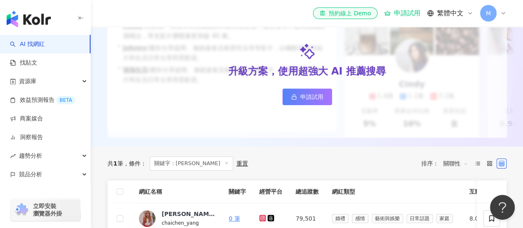
scroll to position [207, 0]
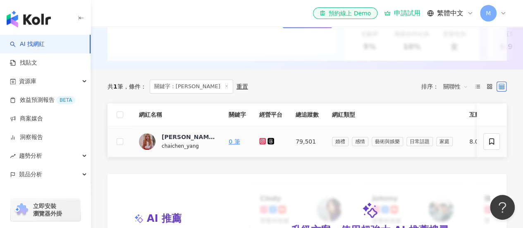
click at [263, 142] on icon at bounding box center [262, 140] width 3 height 3
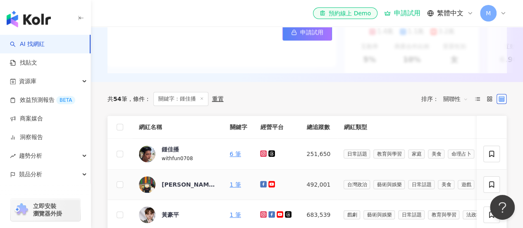
scroll to position [207, 0]
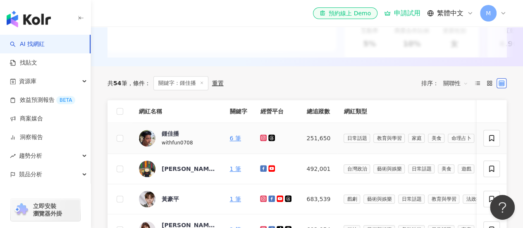
click at [265, 141] on icon at bounding box center [263, 137] width 7 height 7
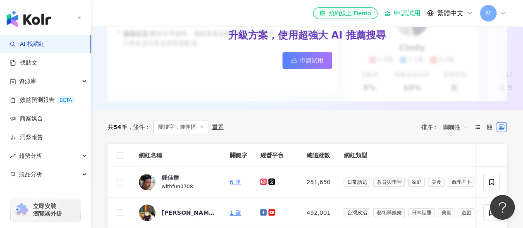
scroll to position [165, 0]
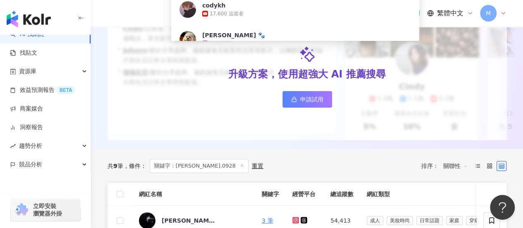
scroll to position [207, 0]
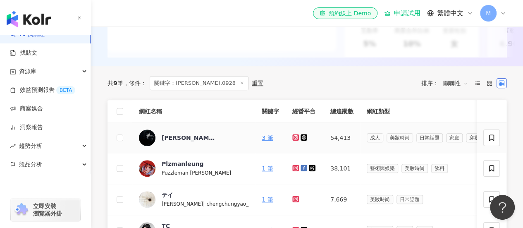
click at [294, 140] on icon at bounding box center [295, 137] width 5 height 5
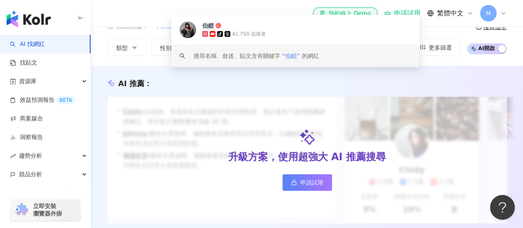
scroll to position [165, 0]
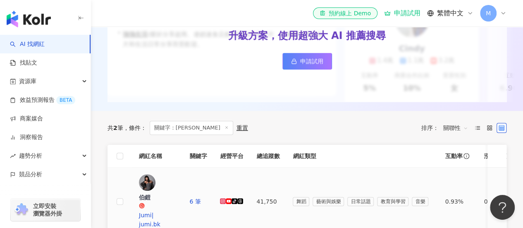
click at [226, 198] on icon at bounding box center [223, 201] width 6 height 6
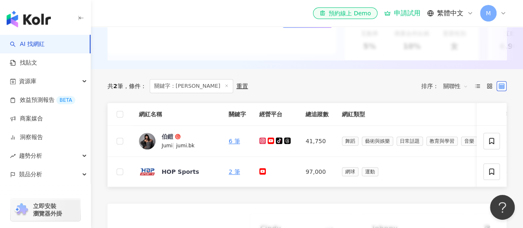
scroll to position [209, 0]
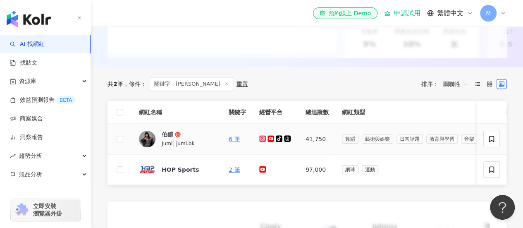
click at [263, 141] on icon at bounding box center [262, 138] width 5 height 5
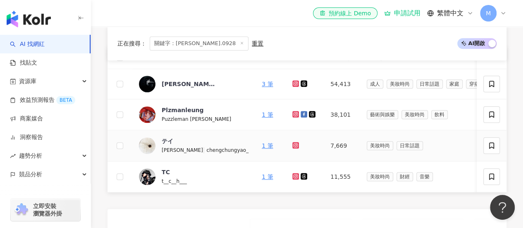
scroll to position [248, 0]
